Goal: Task Accomplishment & Management: Manage account settings

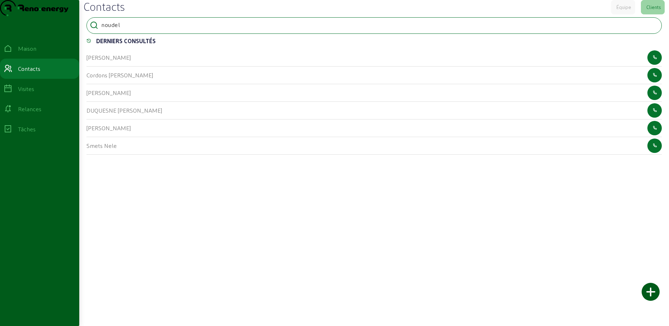
type input "noudel"
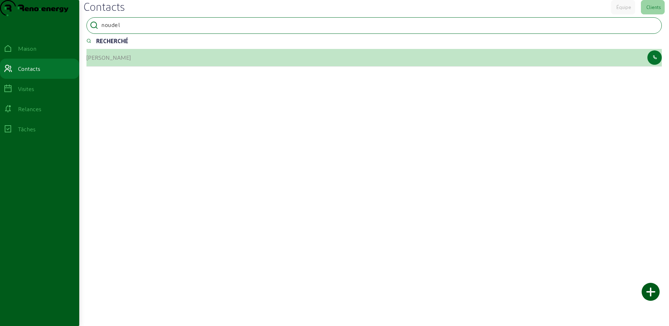
click at [102, 61] on font "[PERSON_NAME]" at bounding box center [108, 57] width 44 height 7
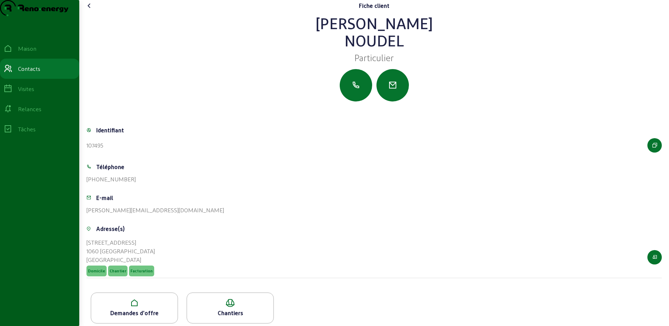
scroll to position [21, 0]
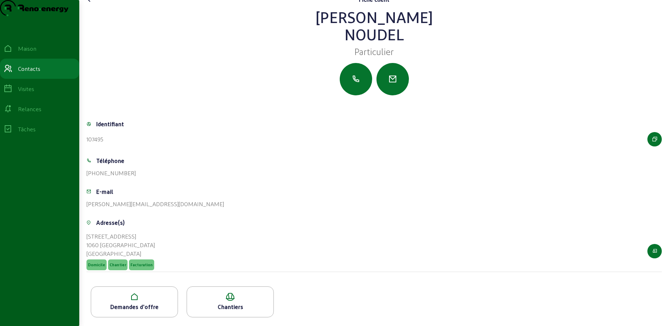
click at [128, 294] on icon at bounding box center [134, 297] width 86 height 9
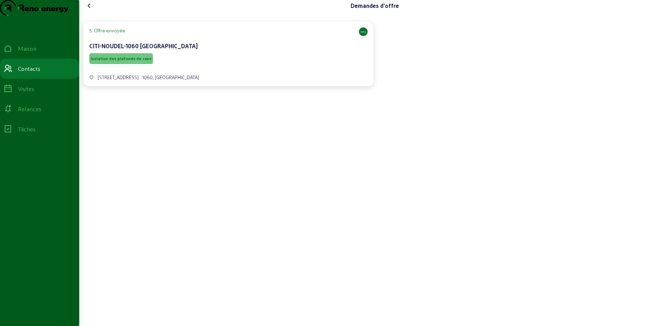
click at [235, 66] on div "Isolation des plafonds de cave" at bounding box center [228, 59] width 278 height 14
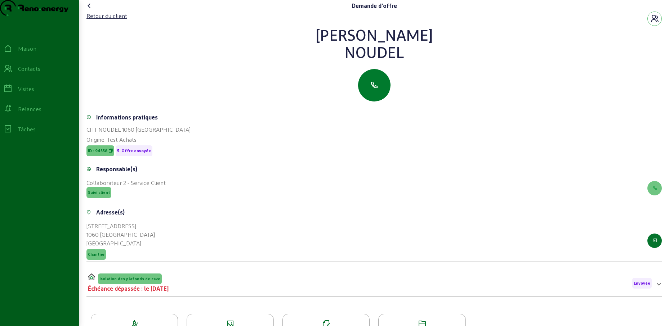
click at [379, 95] on button "button" at bounding box center [374, 85] width 32 height 32
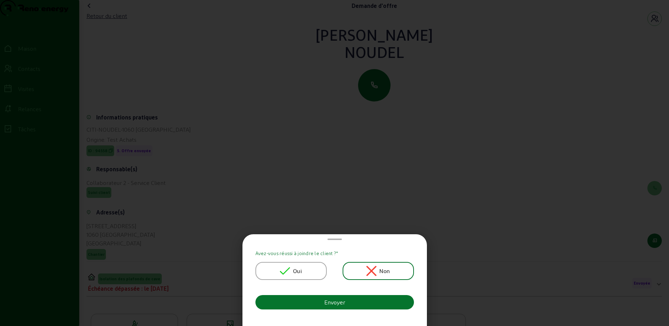
click at [284, 266] on icon at bounding box center [285, 271] width 10 height 10
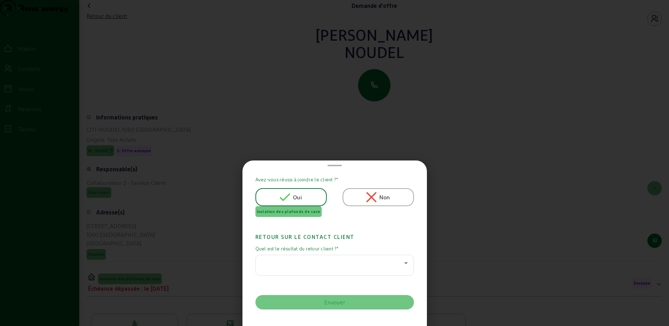
click at [401, 262] on icon at bounding box center [405, 263] width 9 height 9
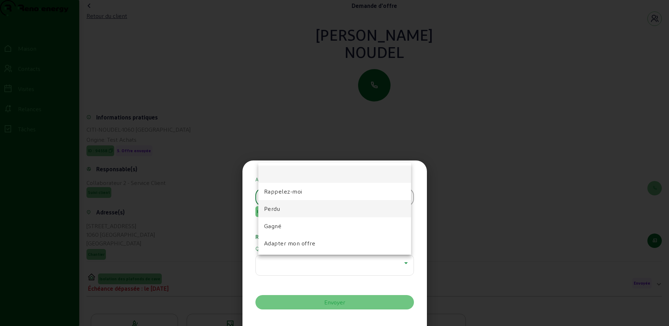
click at [279, 208] on font "Perdu" at bounding box center [272, 208] width 16 height 7
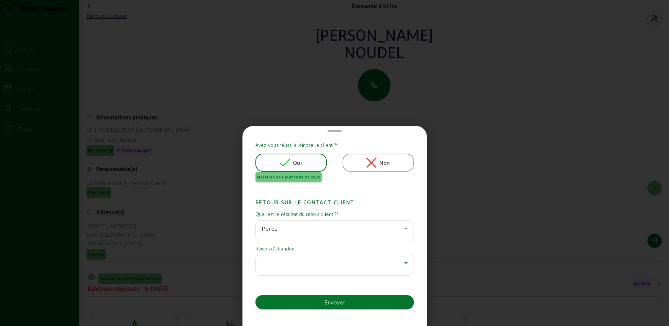
click at [372, 265] on div at bounding box center [332, 263] width 143 height 9
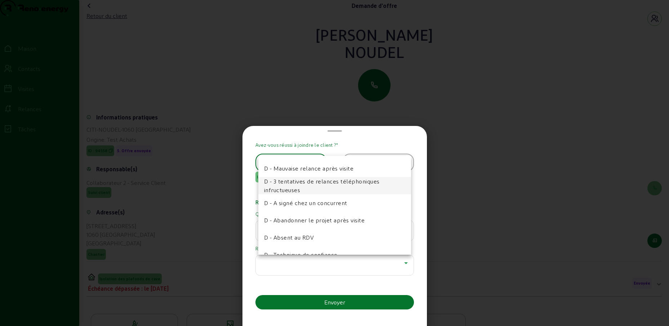
scroll to position [36, 0]
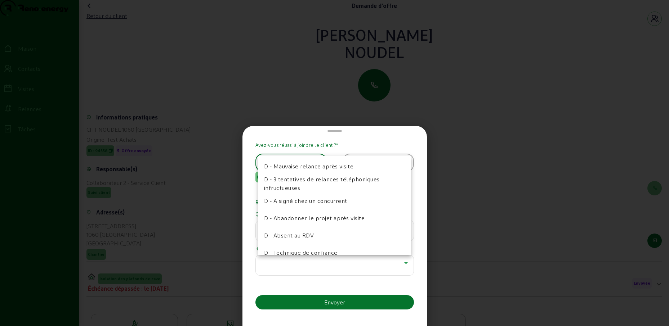
click at [422, 200] on div at bounding box center [334, 163] width 669 height 326
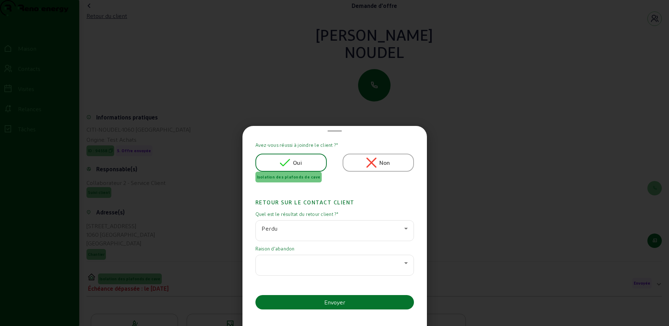
click at [397, 229] on div "Perdu" at bounding box center [332, 228] width 143 height 9
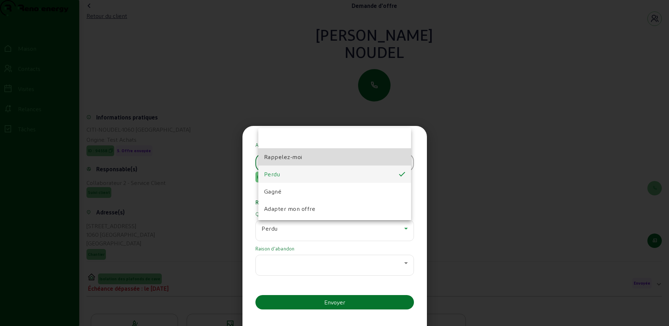
click at [354, 161] on mat-option "Rappelez-moi" at bounding box center [334, 156] width 153 height 17
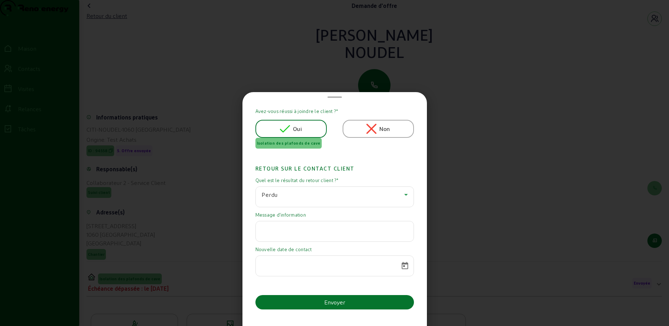
click at [278, 230] on input "text" at bounding box center [334, 229] width 146 height 9
paste input "Le projet est maintenu mais malheureusement il sera peut-être retardé d'un hive…"
type input "Le projet est maintenu mais malheureusement il sera peut-être retardé d'un hive…"
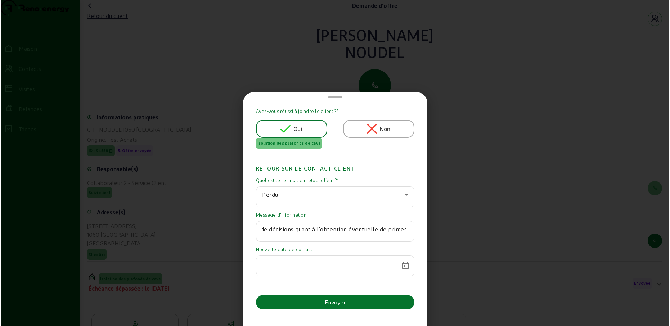
scroll to position [0, 0]
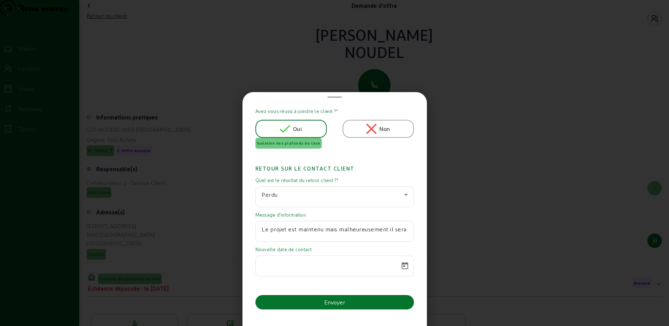
click at [402, 193] on icon at bounding box center [405, 194] width 9 height 9
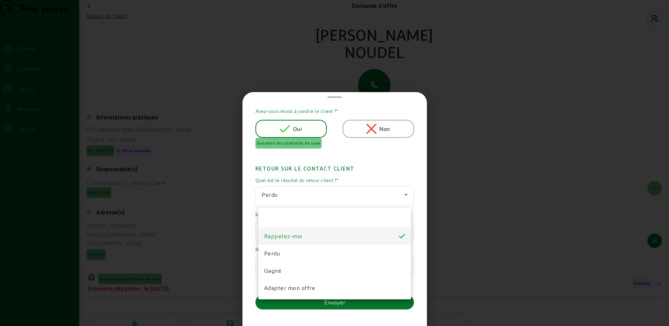
click at [315, 240] on mat-option "Rappelez-moi" at bounding box center [334, 236] width 153 height 17
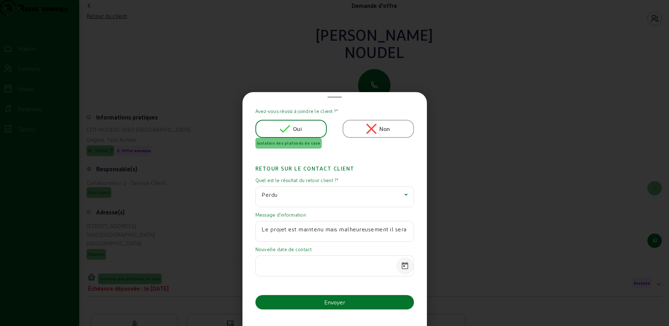
click at [404, 264] on span "Calendrier ouvert" at bounding box center [404, 265] width 17 height 17
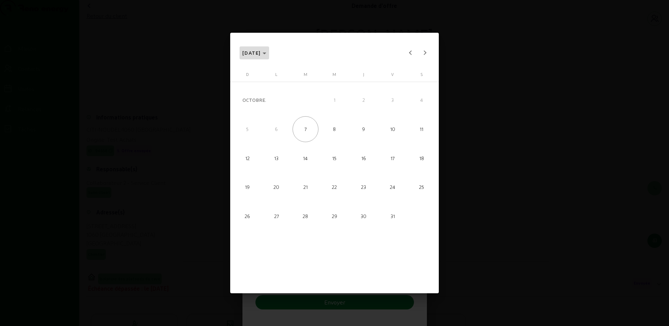
click at [266, 55] on span "[DATE]" at bounding box center [254, 53] width 24 height 9
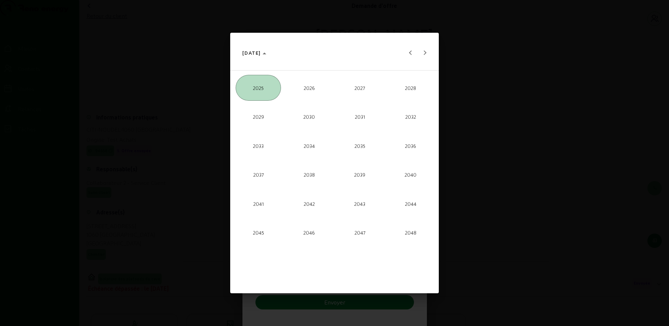
click at [312, 80] on span "2026" at bounding box center [309, 88] width 46 height 26
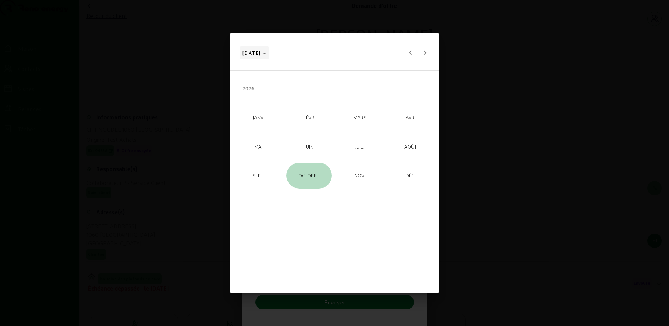
click at [266, 53] on icon "Choose date" at bounding box center [264, 54] width 4 height 2
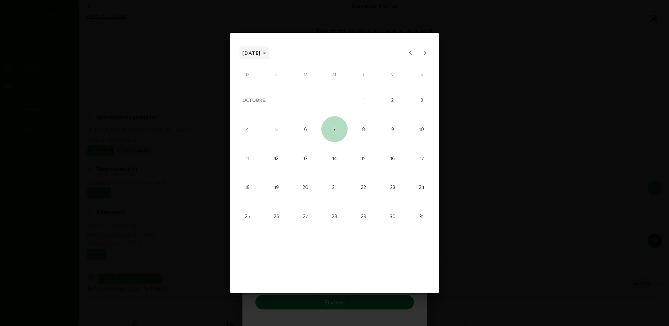
click at [269, 55] on span "Choose month and year" at bounding box center [254, 52] width 30 height 17
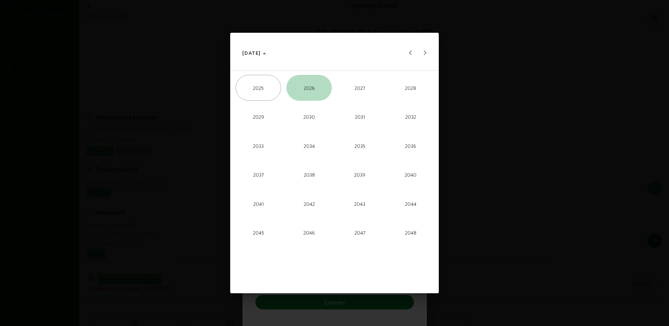
click at [305, 84] on span "2026" at bounding box center [309, 88] width 46 height 26
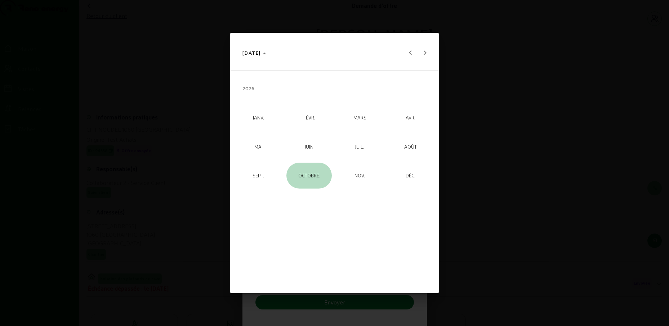
click at [301, 169] on span "OCTOBRE." at bounding box center [309, 176] width 46 height 26
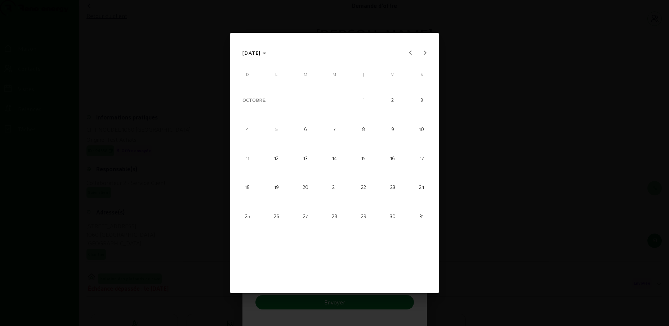
click at [390, 216] on font "30" at bounding box center [393, 216] width 6 height 6
type input "[DATE]"
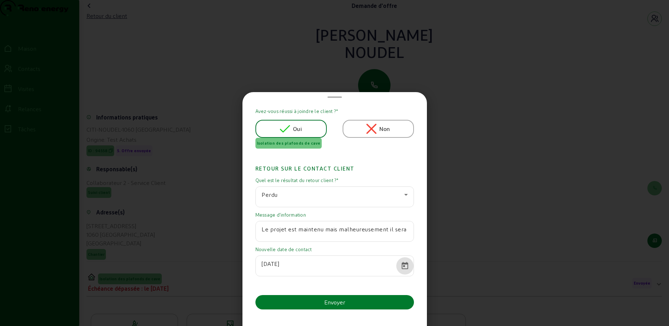
click at [347, 302] on button "Envoyer" at bounding box center [334, 302] width 158 height 14
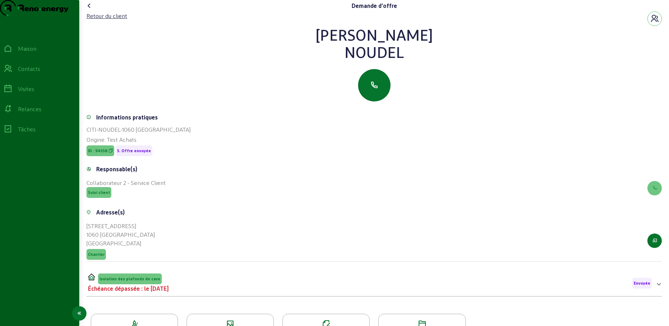
click at [35, 112] on font "Relances" at bounding box center [29, 108] width 23 height 7
